Goal: Find specific page/section: Find specific page/section

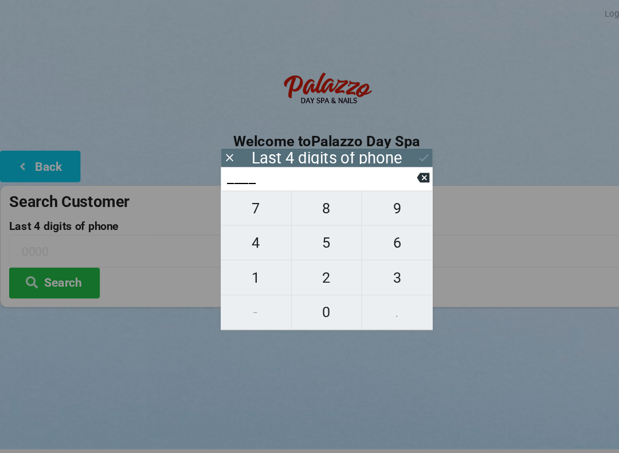
click at [310, 228] on span "5" at bounding box center [309, 230] width 67 height 24
type input "5___"
click at [241, 260] on span "1" at bounding box center [242, 263] width 67 height 24
type input "51__"
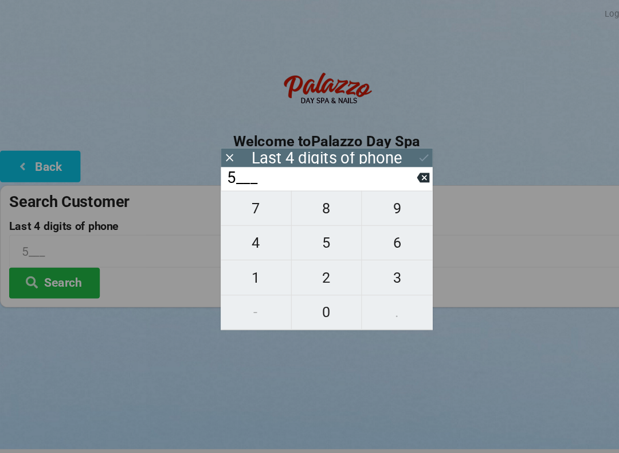
type input "51__"
click at [369, 266] on span "3" at bounding box center [376, 263] width 67 height 24
type input "513_"
click at [306, 260] on span "2" at bounding box center [309, 263] width 67 height 24
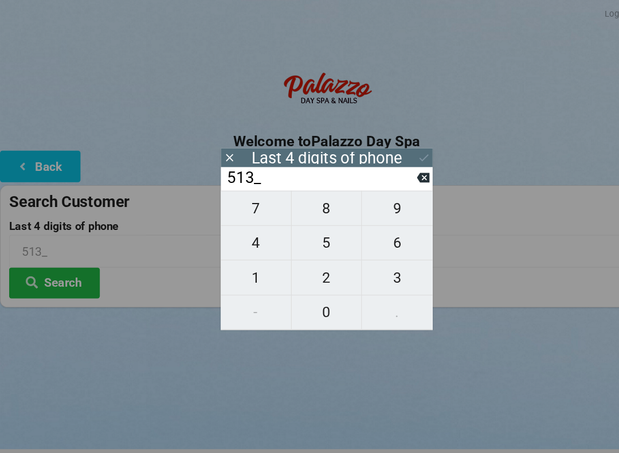
type input "5132"
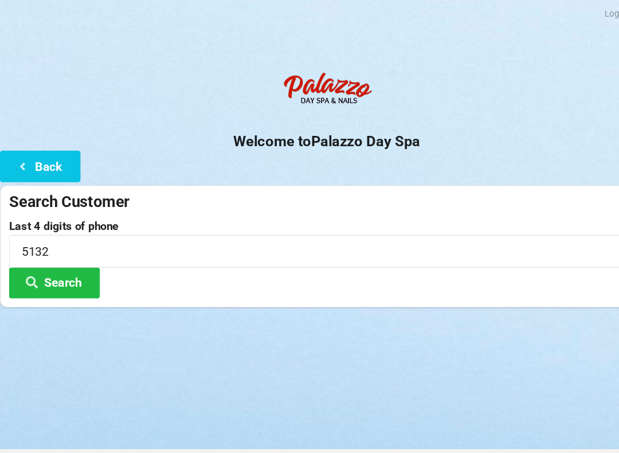
click at [70, 264] on button "Search" at bounding box center [52, 268] width 86 height 29
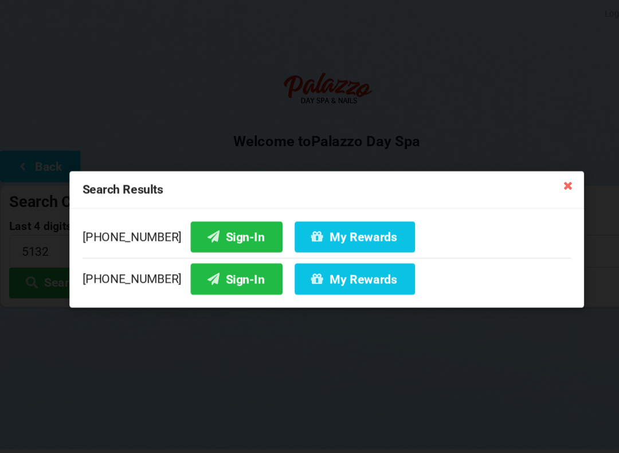
click at [295, 226] on button "My Rewards" at bounding box center [336, 223] width 114 height 29
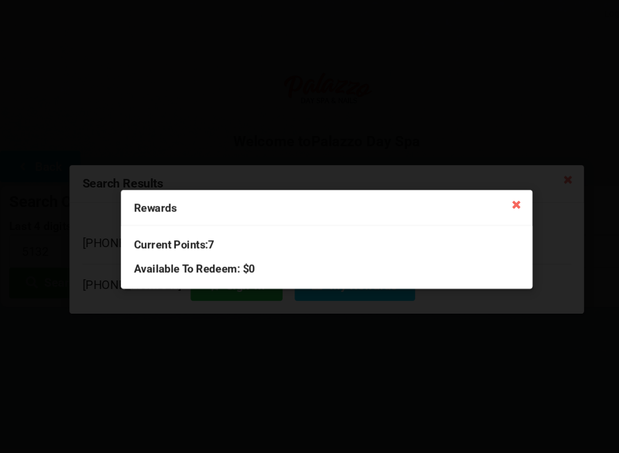
click at [488, 195] on icon at bounding box center [490, 193] width 18 height 18
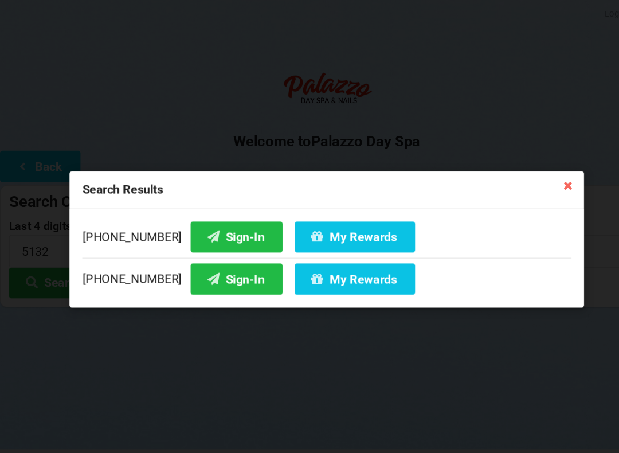
click at [208, 226] on button "Sign-In" at bounding box center [224, 223] width 87 height 29
